Goal: Find specific page/section: Find specific page/section

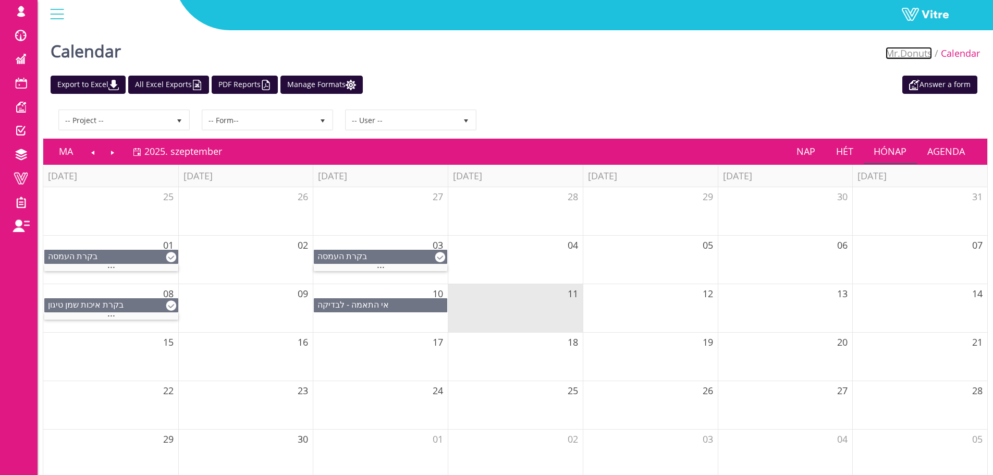
click at [915, 55] on link "Mr.Donuts" at bounding box center [908, 53] width 46 height 13
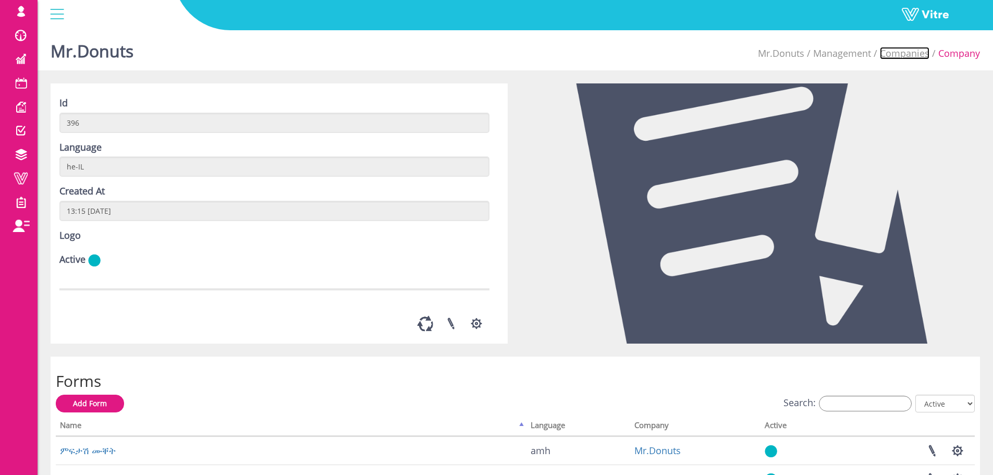
click at [916, 56] on link "Companies" at bounding box center [905, 53] width 50 height 13
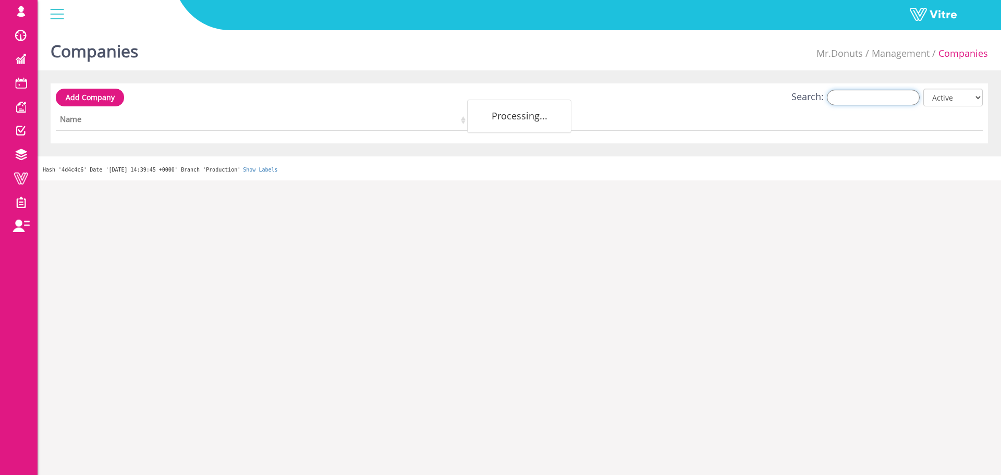
click at [877, 95] on input "Search:" at bounding box center [872, 98] width 93 height 16
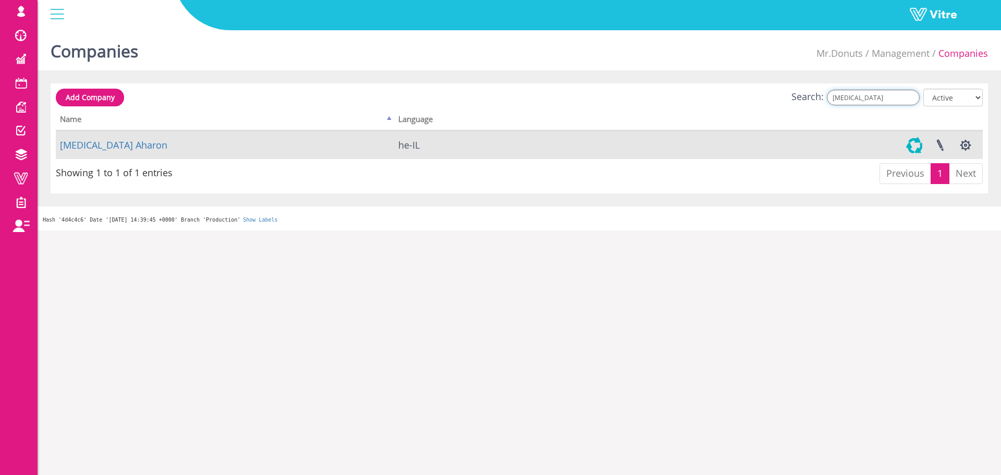
type input "[MEDICAL_DATA]"
click at [917, 147] on link at bounding box center [914, 145] width 26 height 28
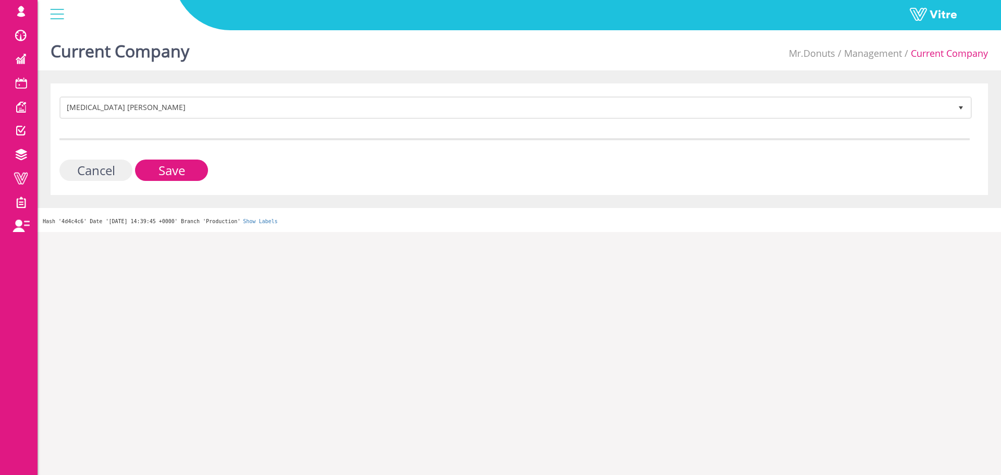
click at [106, 170] on input "Cancel" at bounding box center [95, 169] width 73 height 21
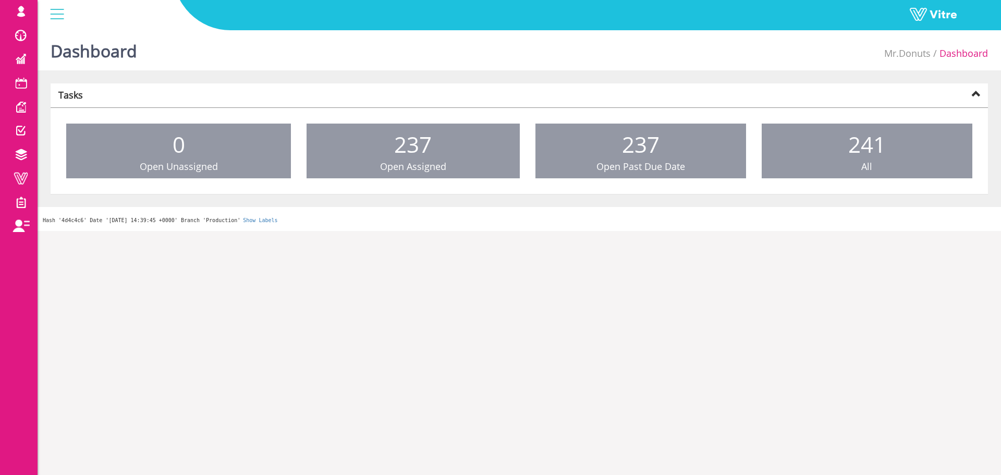
click at [931, 56] on li "Dashboard" at bounding box center [958, 54] width 57 height 14
click at [911, 53] on link "Mr.Donuts" at bounding box center [907, 53] width 46 height 13
click at [912, 54] on link "Mr.Donuts" at bounding box center [907, 53] width 46 height 13
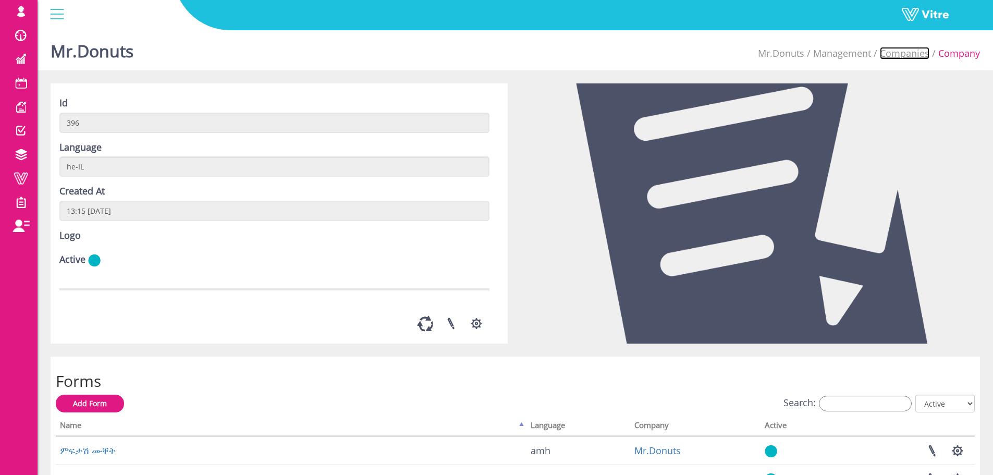
click at [907, 51] on link "Companies" at bounding box center [905, 53] width 50 height 13
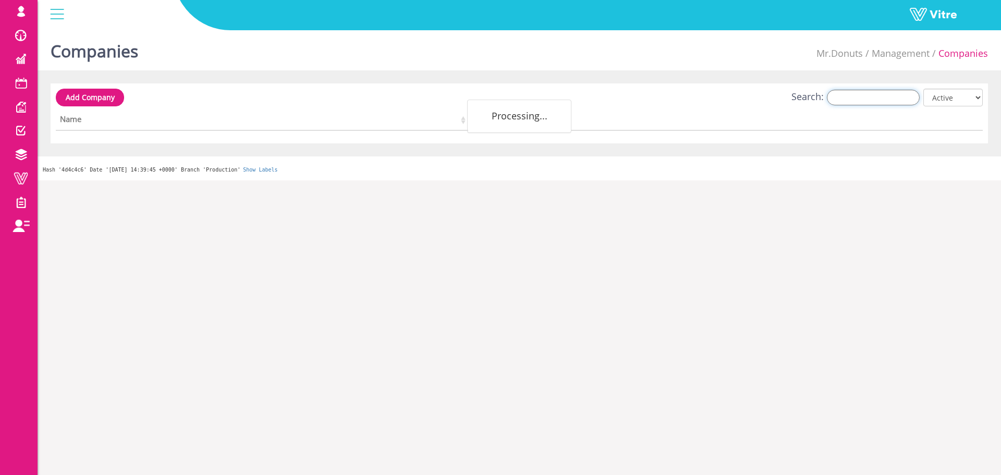
click at [872, 99] on input "Search:" at bounding box center [872, 98] width 93 height 16
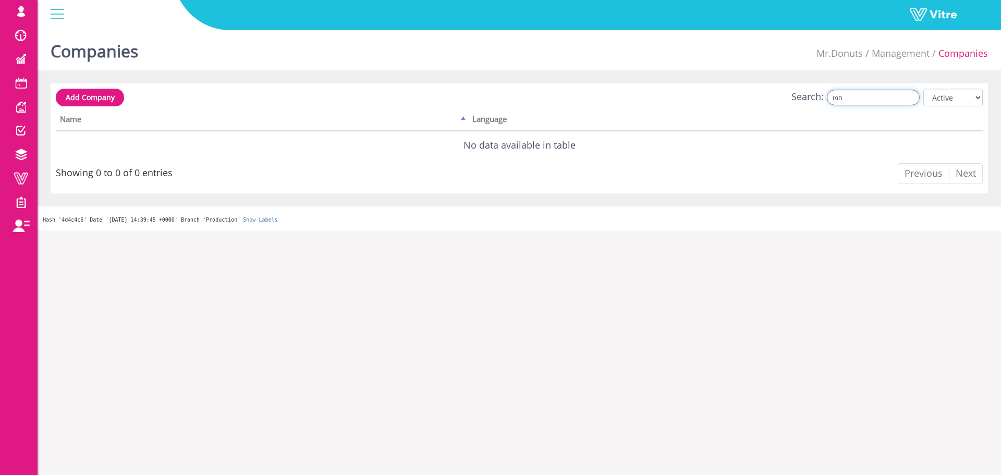
type input "חמו"
